Goal: Task Accomplishment & Management: Manage account settings

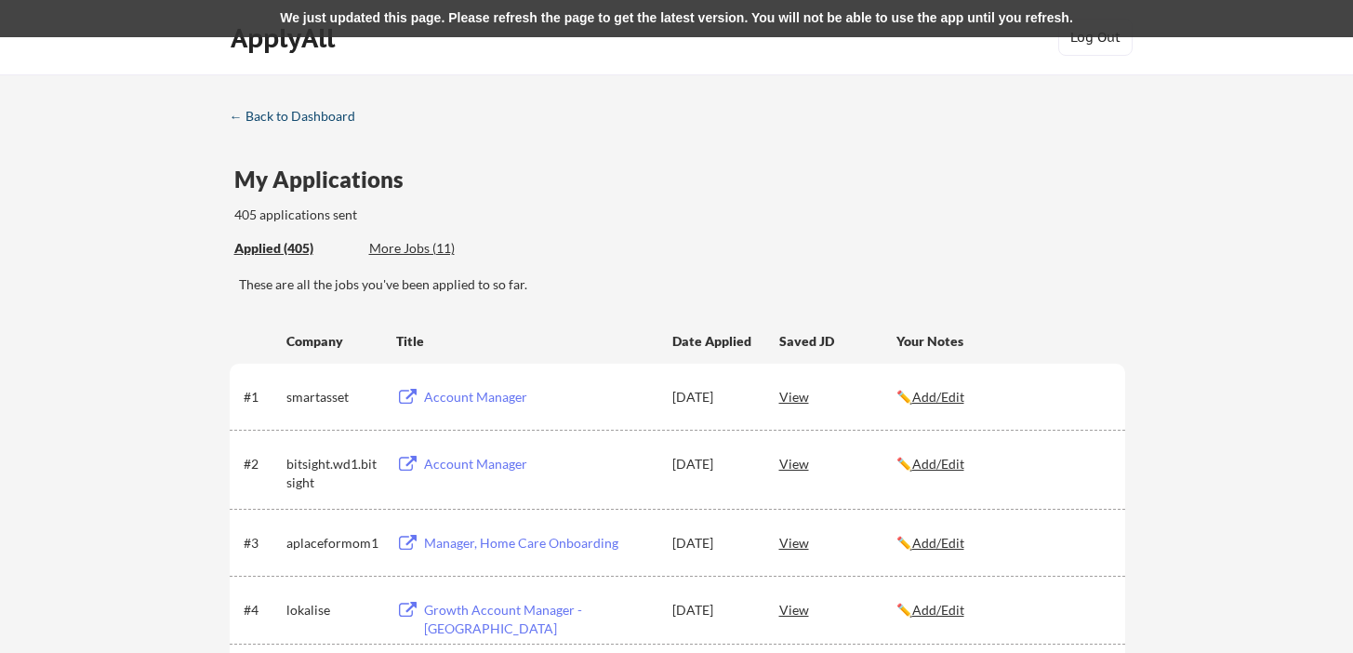
click at [324, 123] on div "← Back to Dashboard" at bounding box center [299, 116] width 139 height 13
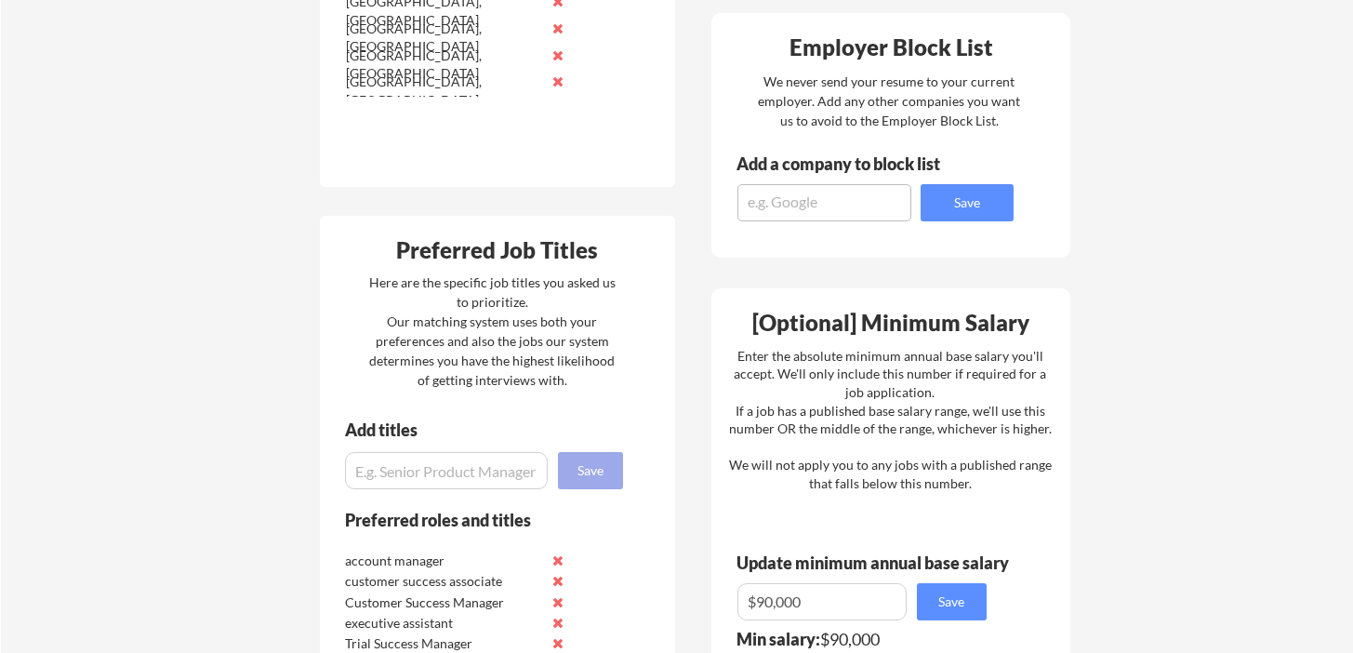
scroll to position [898, 0]
click at [481, 476] on input "input" at bounding box center [446, 469] width 203 height 37
type input "sales manager"
click at [597, 484] on button "Save" at bounding box center [590, 469] width 65 height 37
click at [503, 472] on input "input" at bounding box center [446, 469] width 203 height 37
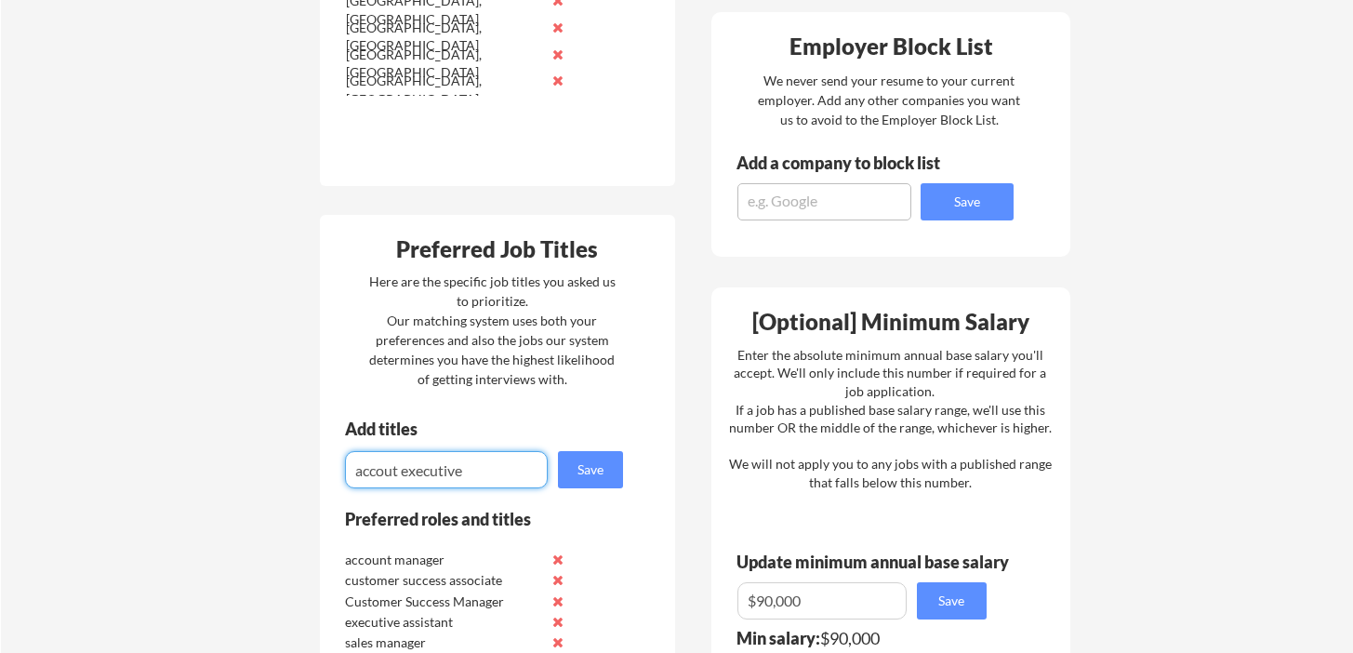
click at [392, 472] on input "input" at bounding box center [446, 469] width 203 height 37
type input "account executive"
click at [575, 481] on button "Save" at bounding box center [590, 469] width 65 height 37
click at [491, 474] on input "input" at bounding box center [446, 469] width 203 height 37
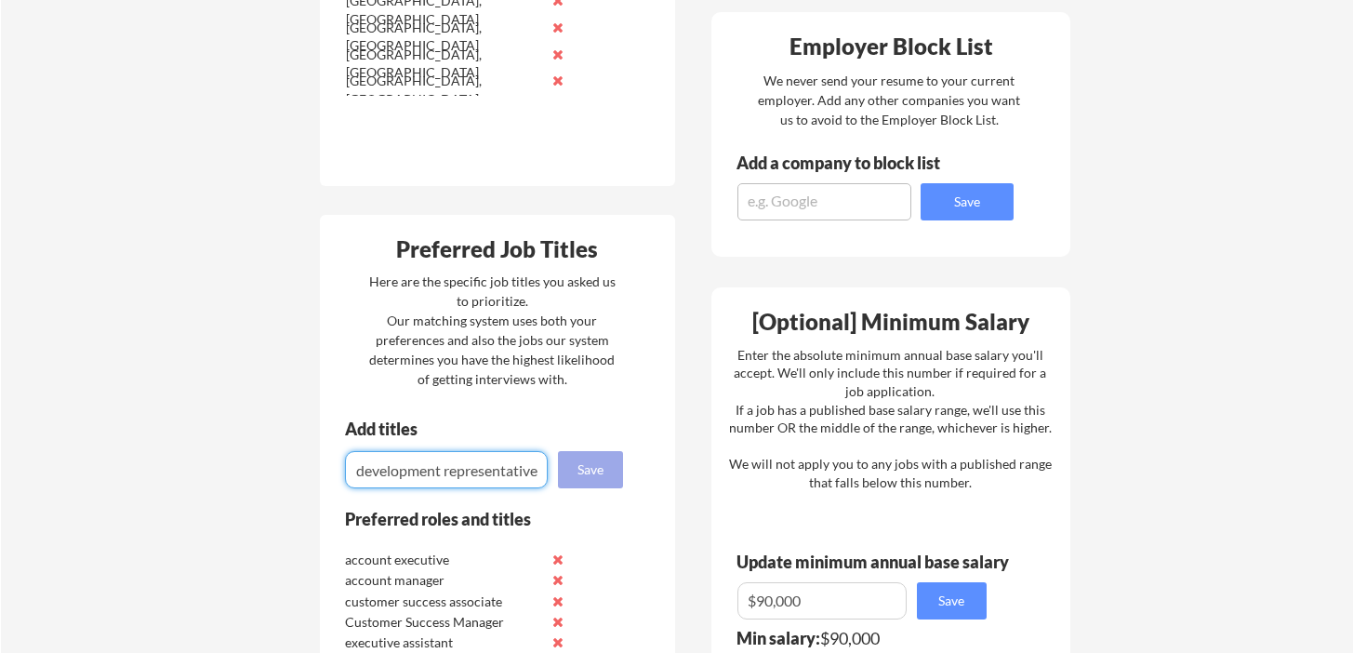
type input "business development representative"
click at [599, 472] on button "Save" at bounding box center [590, 469] width 65 height 37
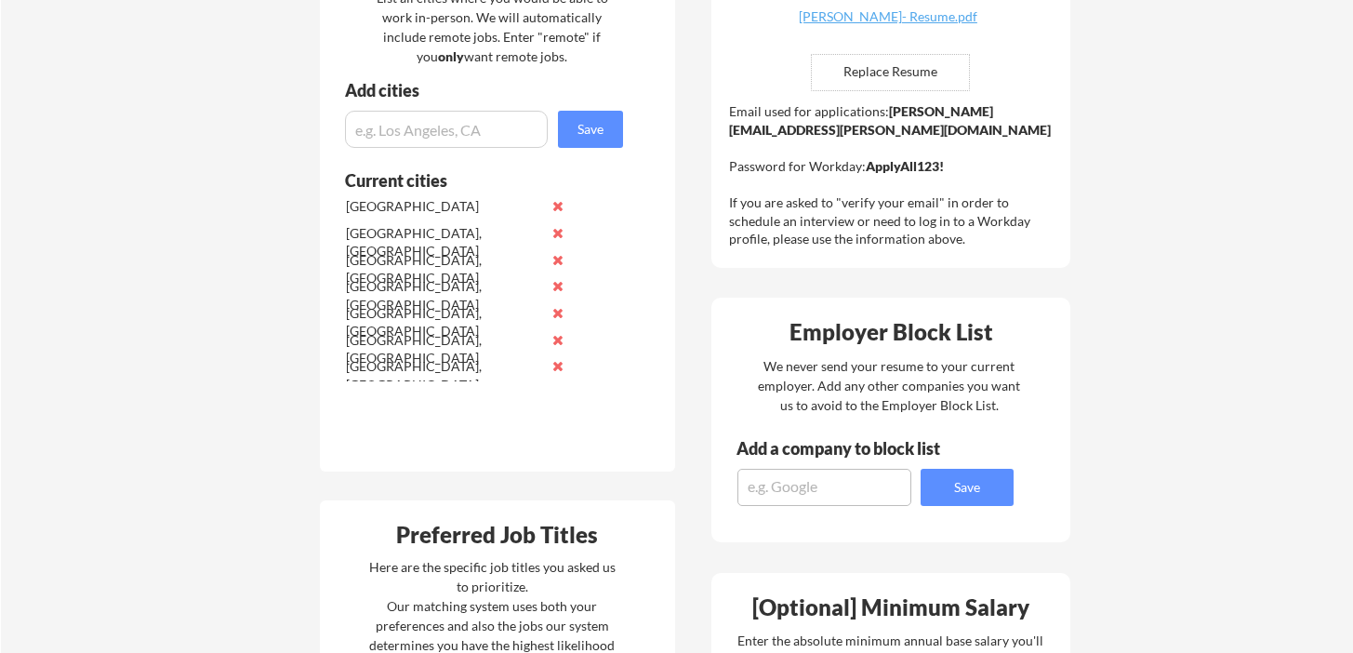
scroll to position [0, 0]
